Goal: Task Accomplishment & Management: Complete application form

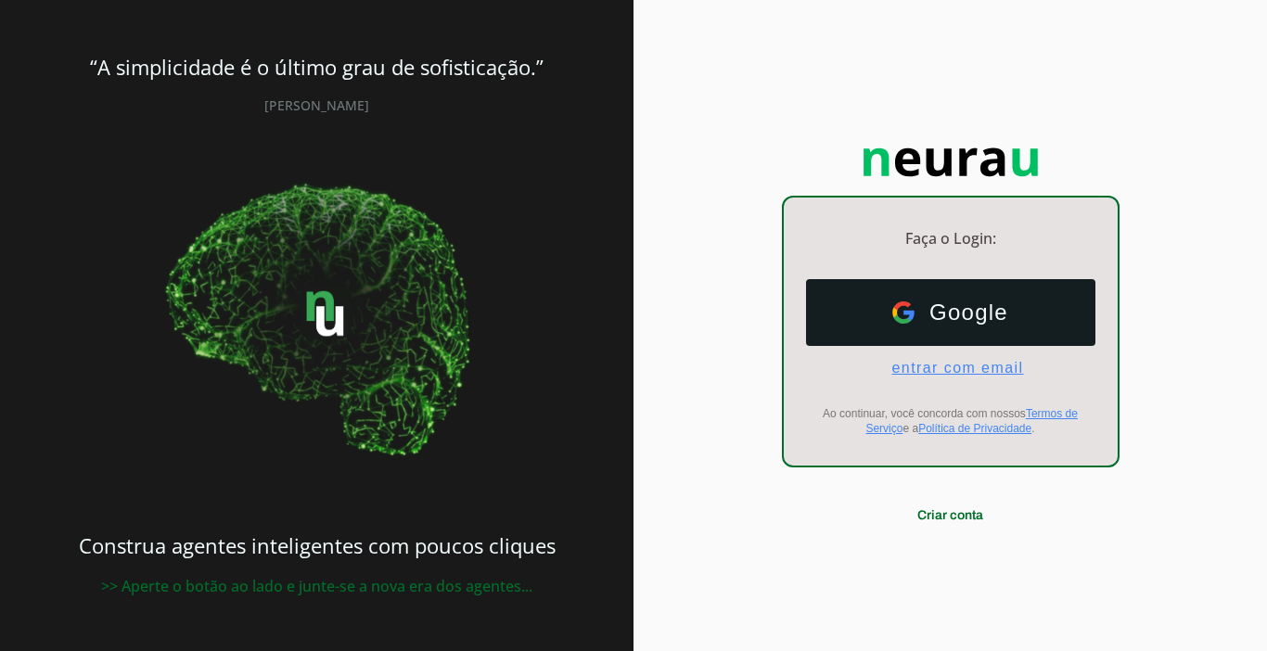
click at [926, 361] on span "entrar com email" at bounding box center [949, 368] width 147 height 17
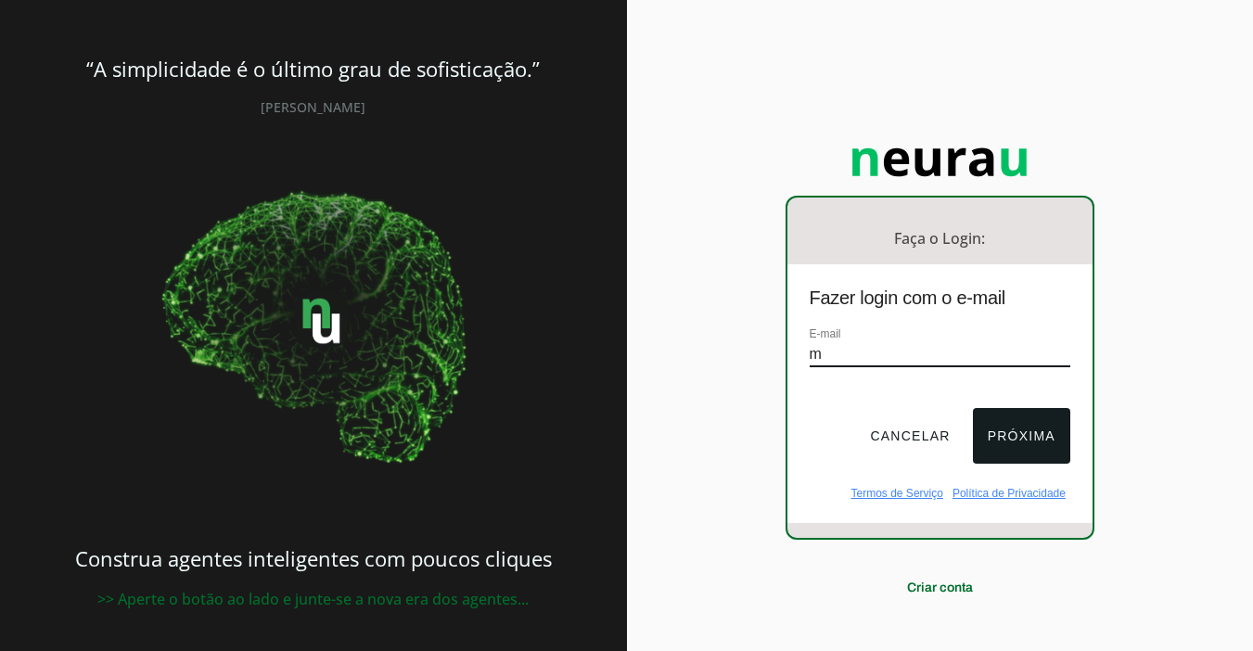
type input "[EMAIL_ADDRESS][DOMAIN_NAME]"
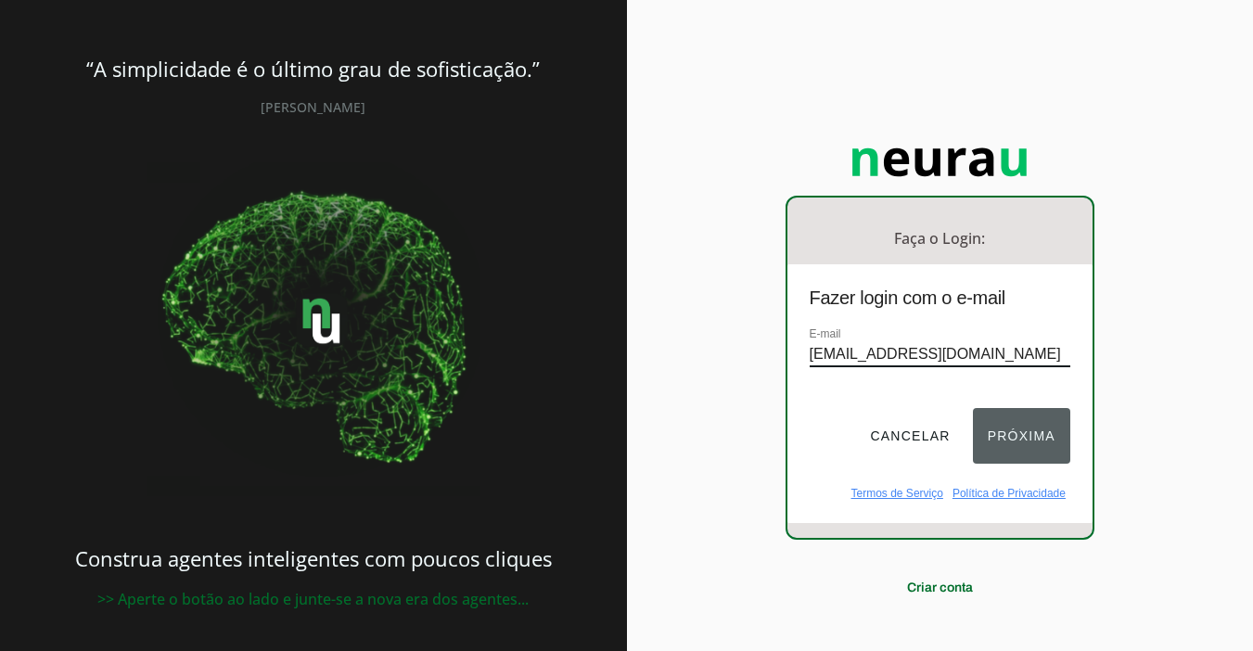
click at [981, 417] on button "Próxima" at bounding box center [1021, 436] width 97 height 56
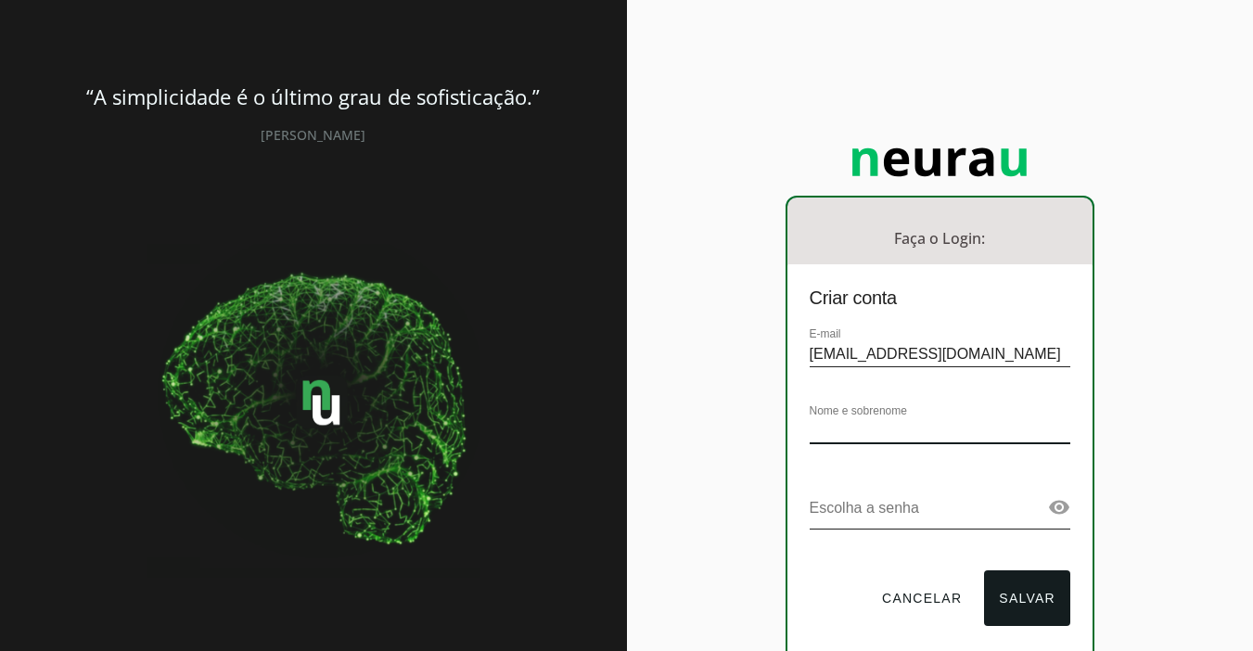
type input "e"
type input "Ehnois09"
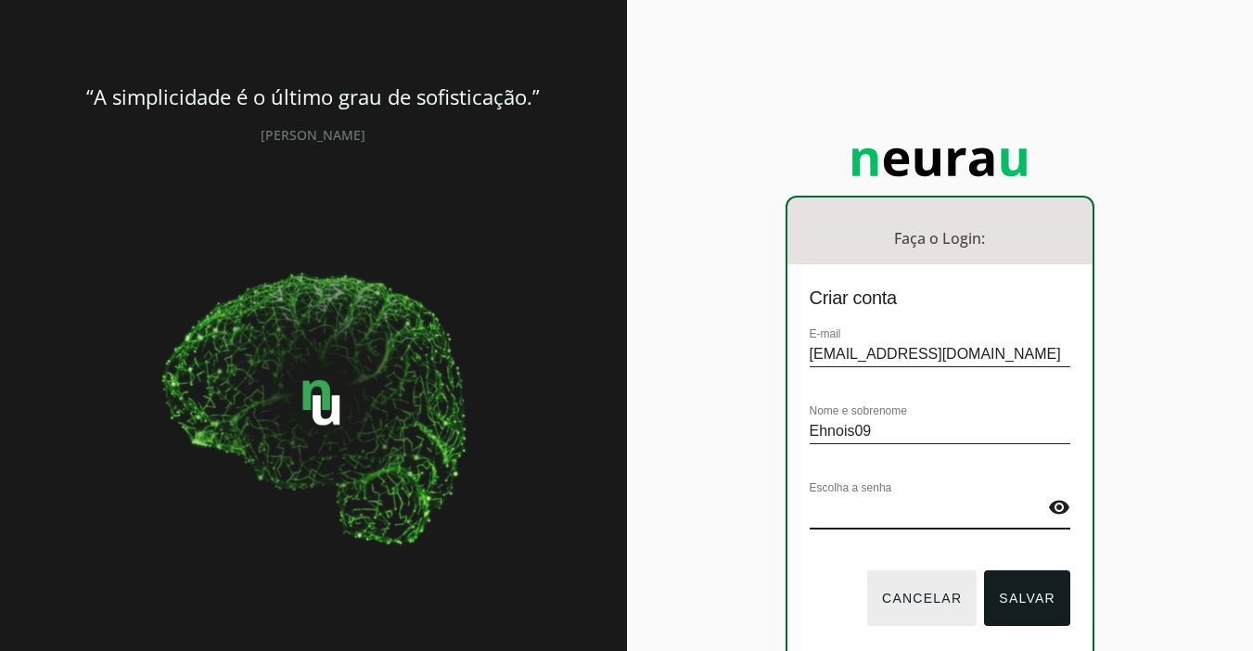
click at [909, 594] on button "Cancelar" at bounding box center [921, 598] width 109 height 56
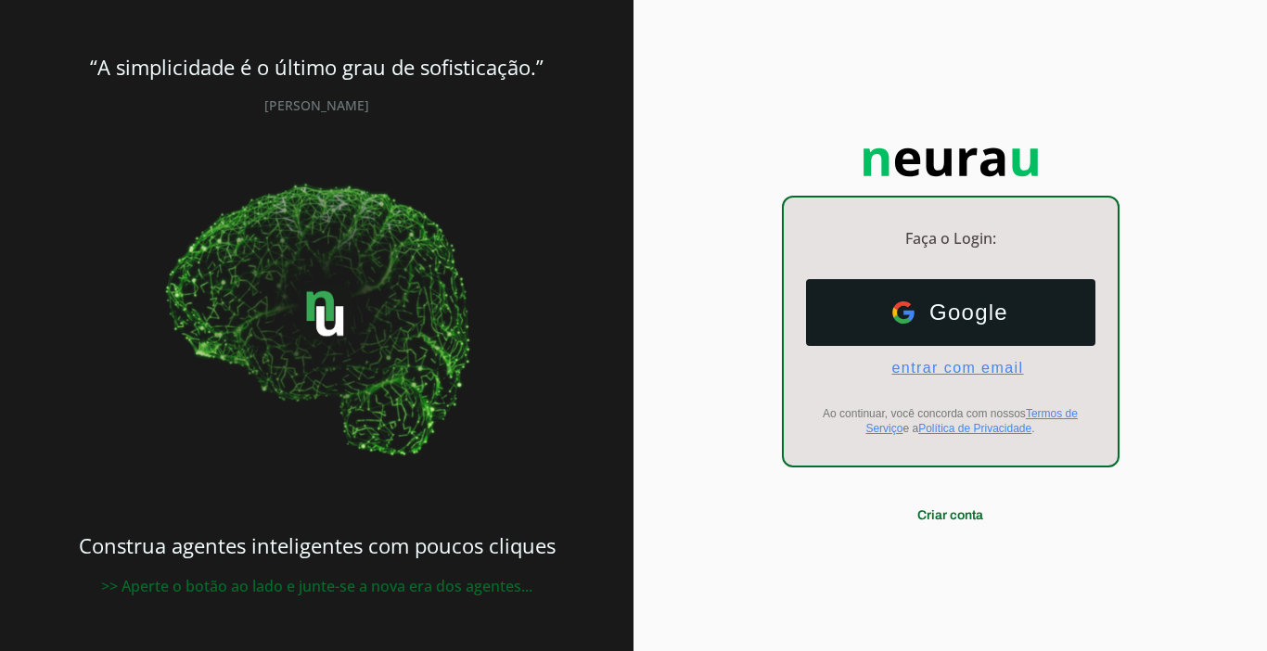
click at [984, 365] on span "entrar com email" at bounding box center [949, 368] width 147 height 17
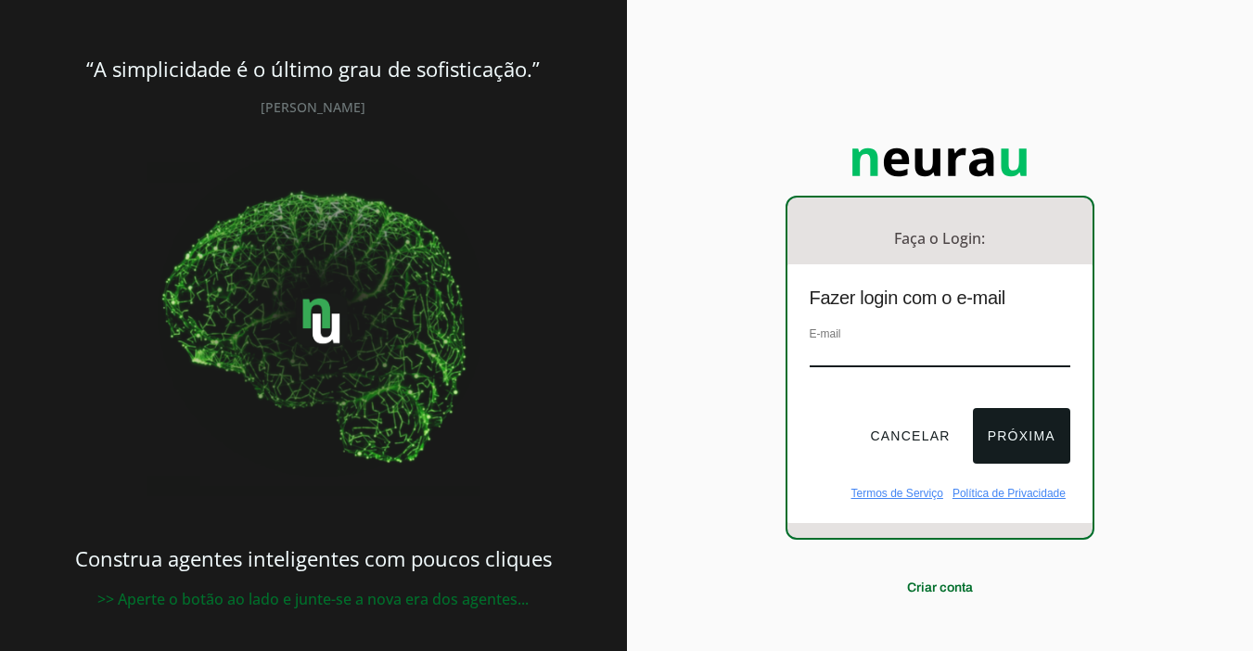
type input "c"
type input "[EMAIL_ADDRESS][DOMAIN_NAME]"
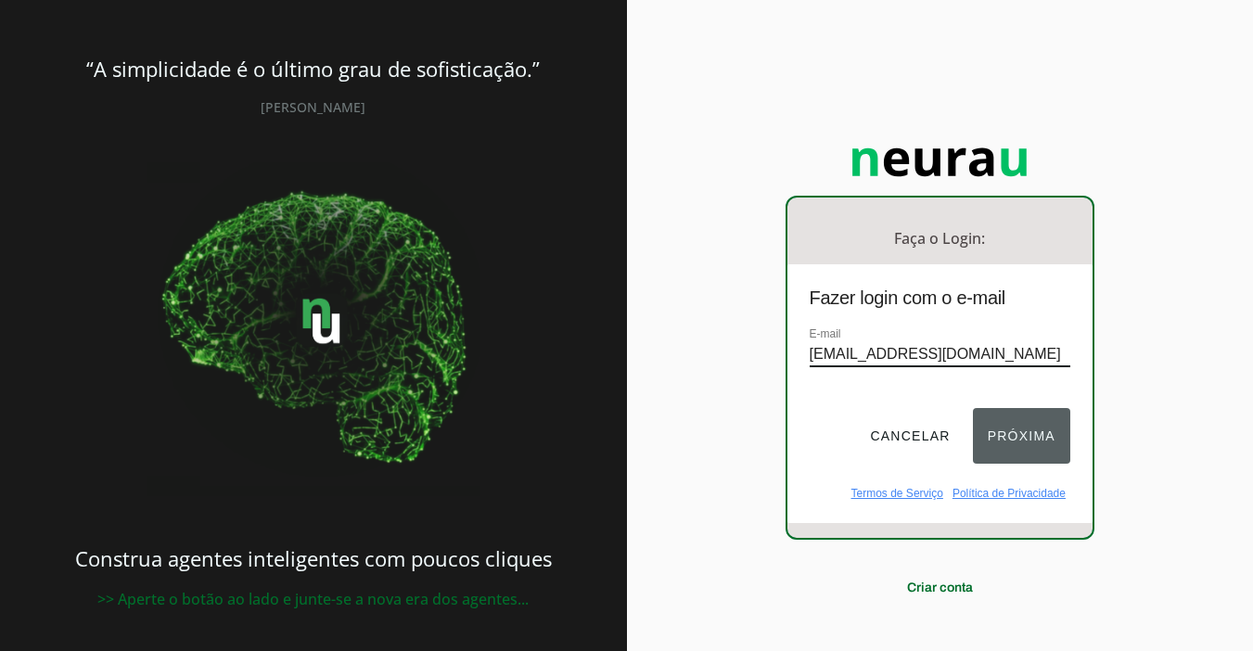
click at [980, 410] on button "Próxima" at bounding box center [1021, 436] width 97 height 56
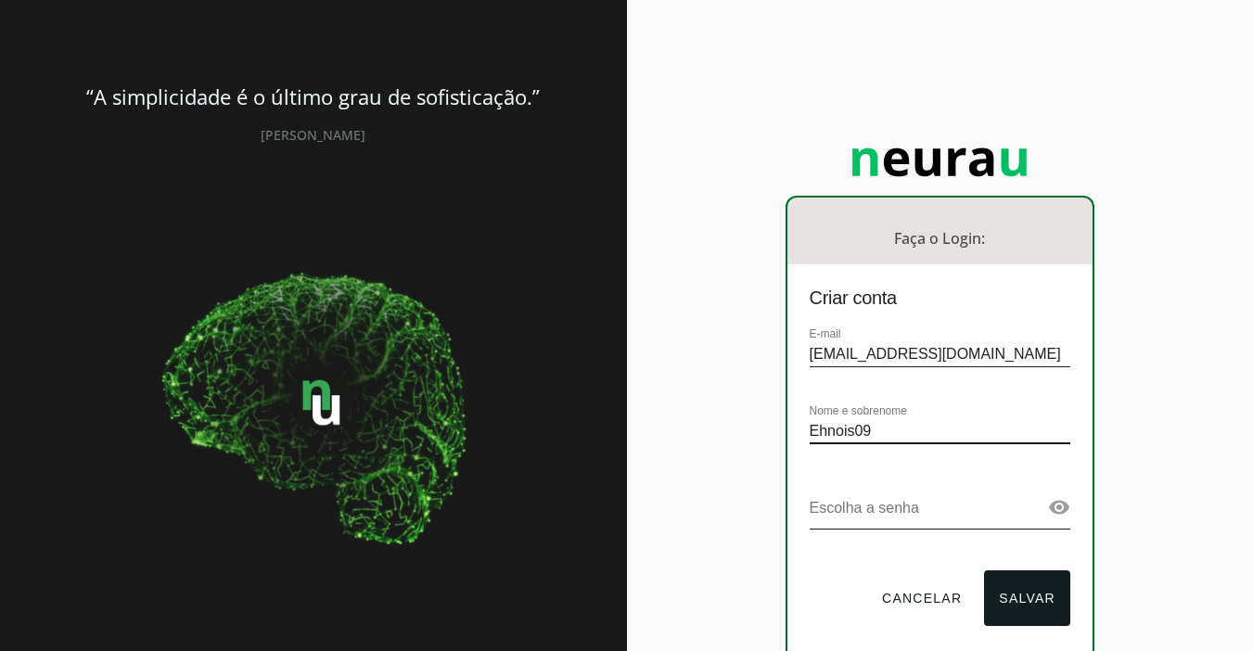
type input "Ehnois09"
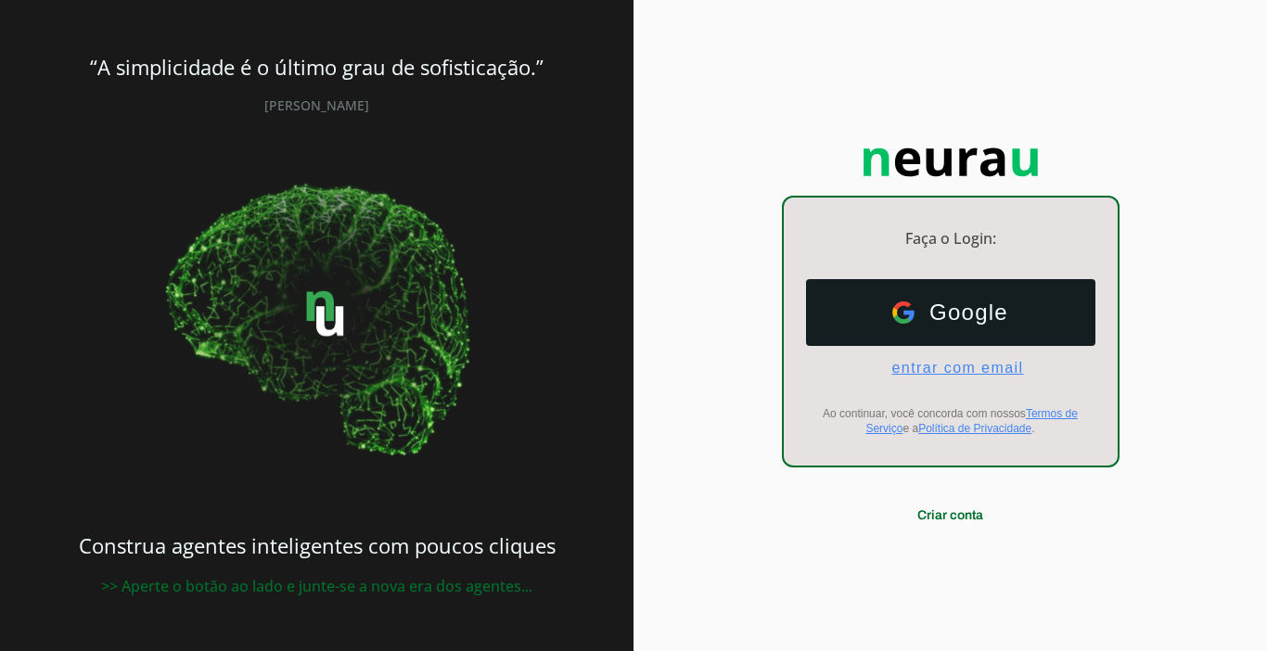
click at [970, 364] on span "entrar com email" at bounding box center [949, 368] width 147 height 17
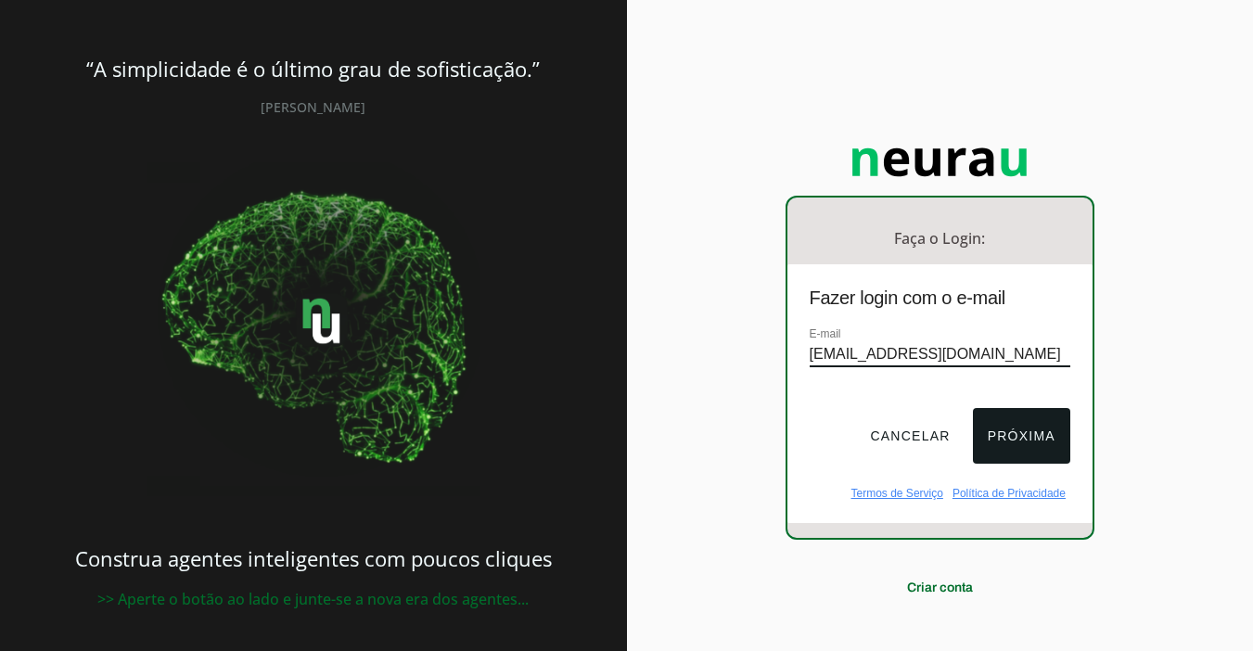
type input "[EMAIL_ADDRESS][DOMAIN_NAME]"
click at [1002, 420] on button "Próxima" at bounding box center [1021, 436] width 97 height 56
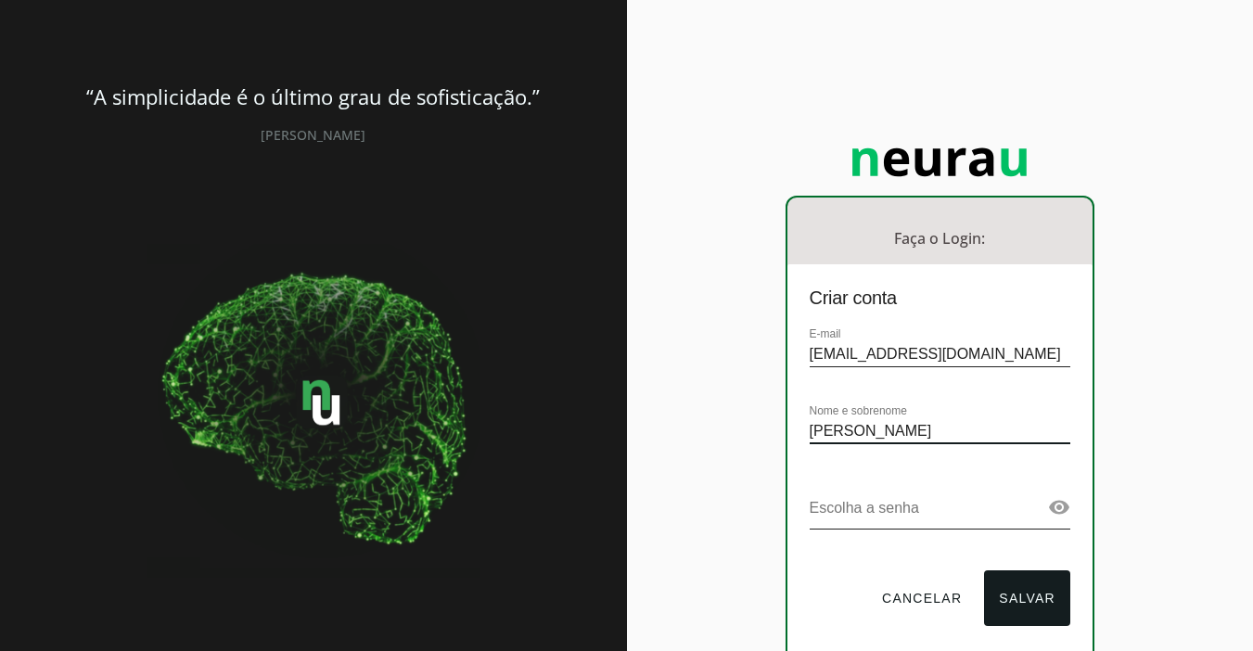
type input "Marcelo Cabral"
